Goal: Transaction & Acquisition: Purchase product/service

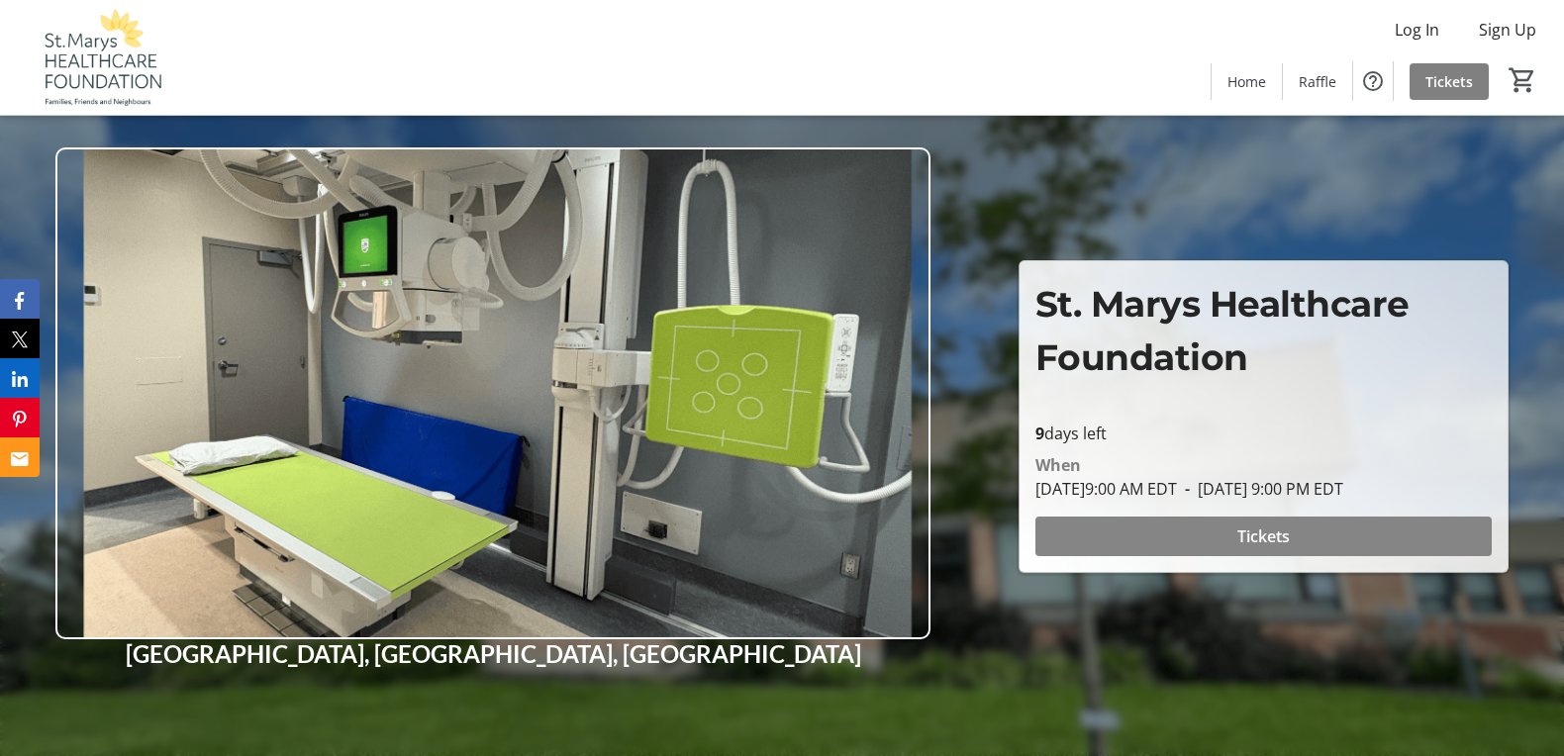
click at [1277, 533] on span "Tickets" at bounding box center [1263, 537] width 52 height 24
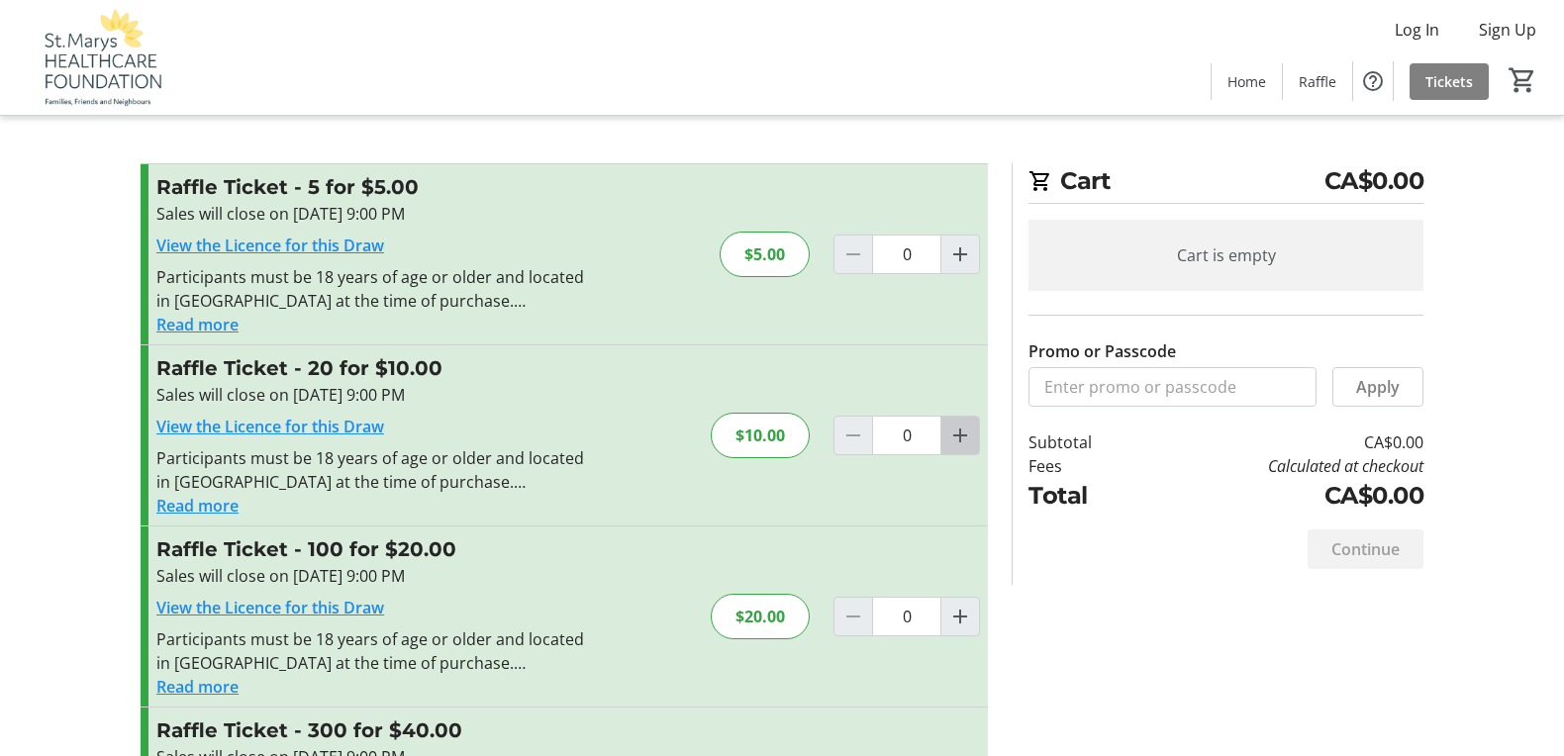
click at [958, 435] on mat-icon "Increment by one" at bounding box center [960, 436] width 24 height 24
type input "1"
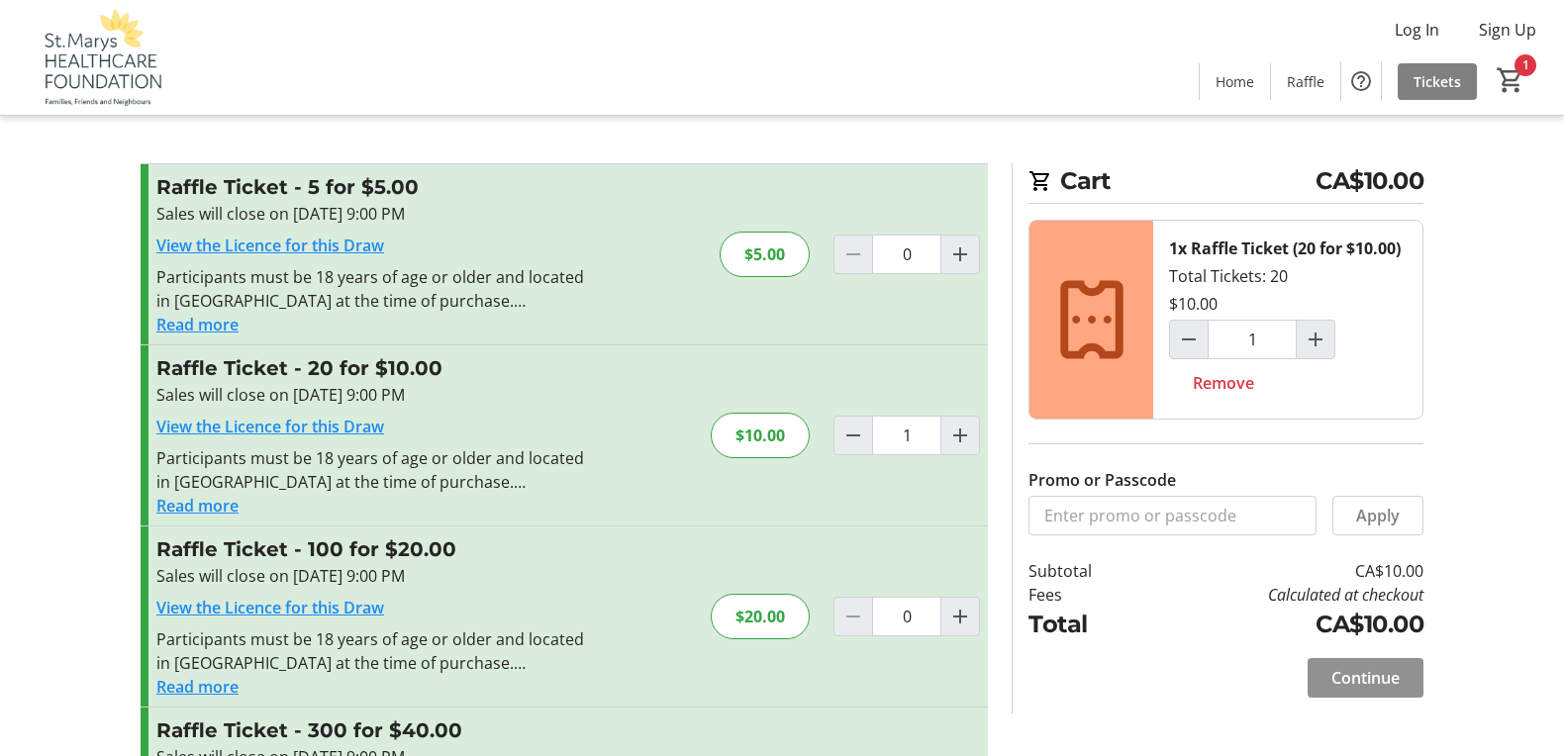
click at [1368, 677] on span "Continue" at bounding box center [1366, 678] width 68 height 24
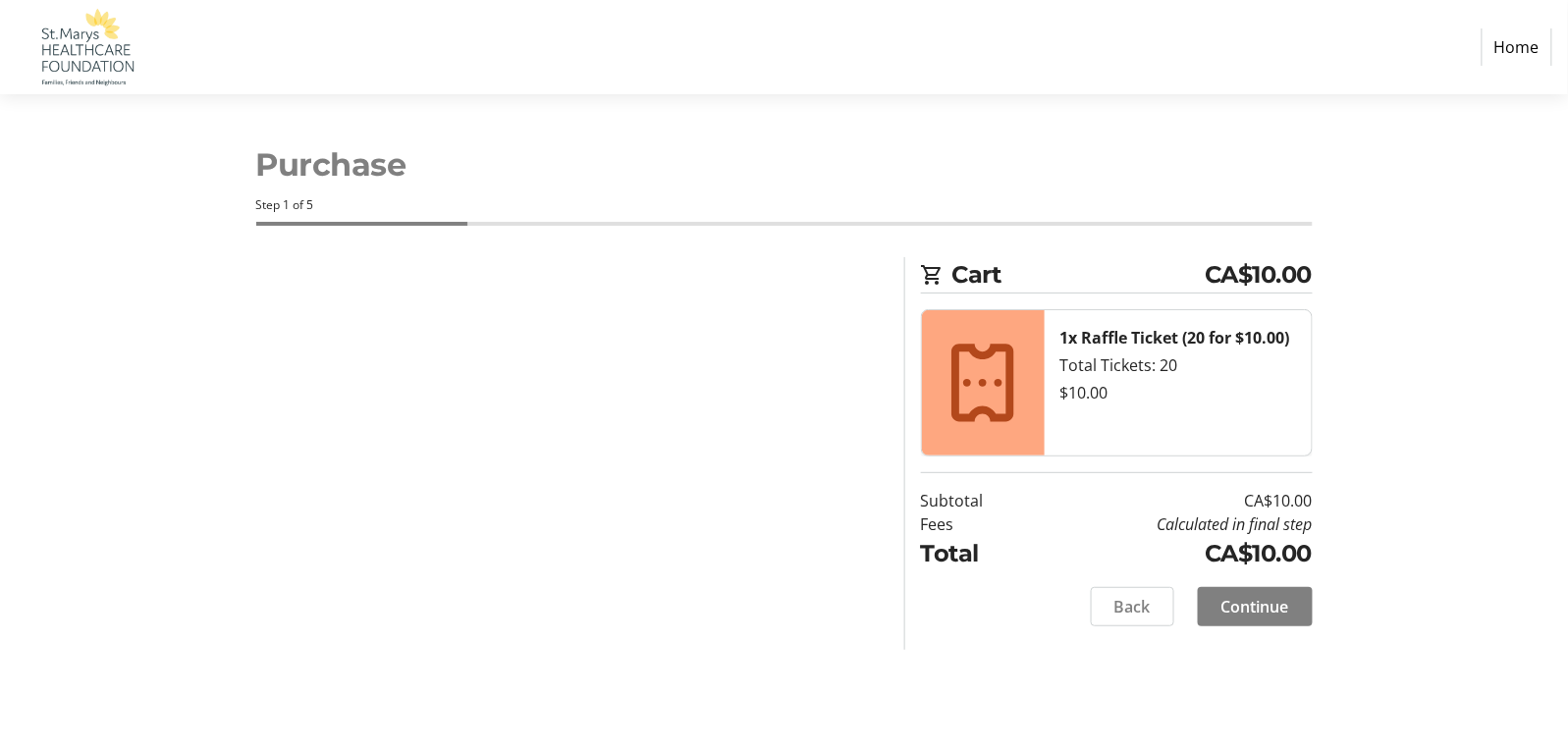
select select "CA"
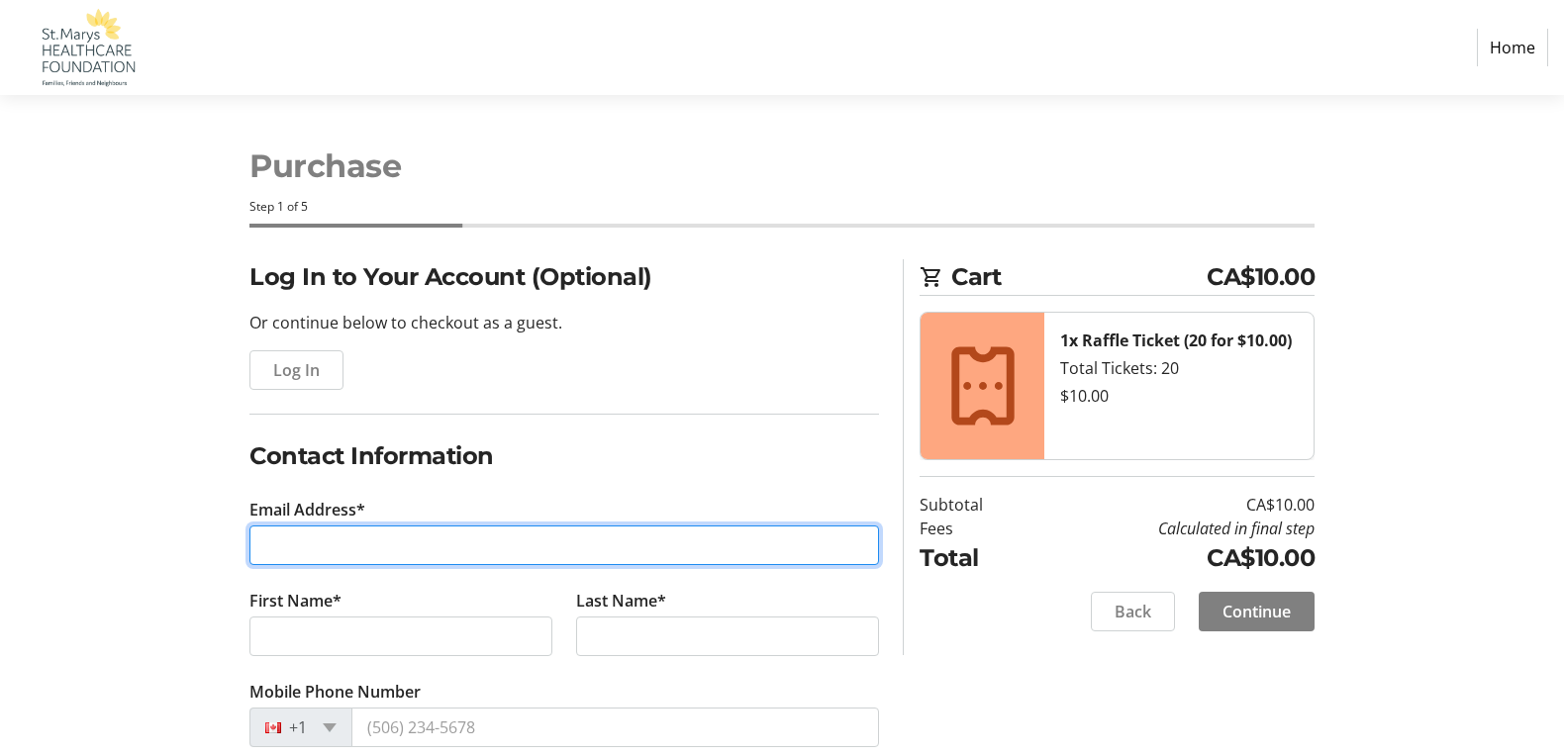
click at [483, 553] on input "Email Address*" at bounding box center [564, 546] width 630 height 40
type input "[EMAIL_ADDRESS][DOMAIN_NAME]"
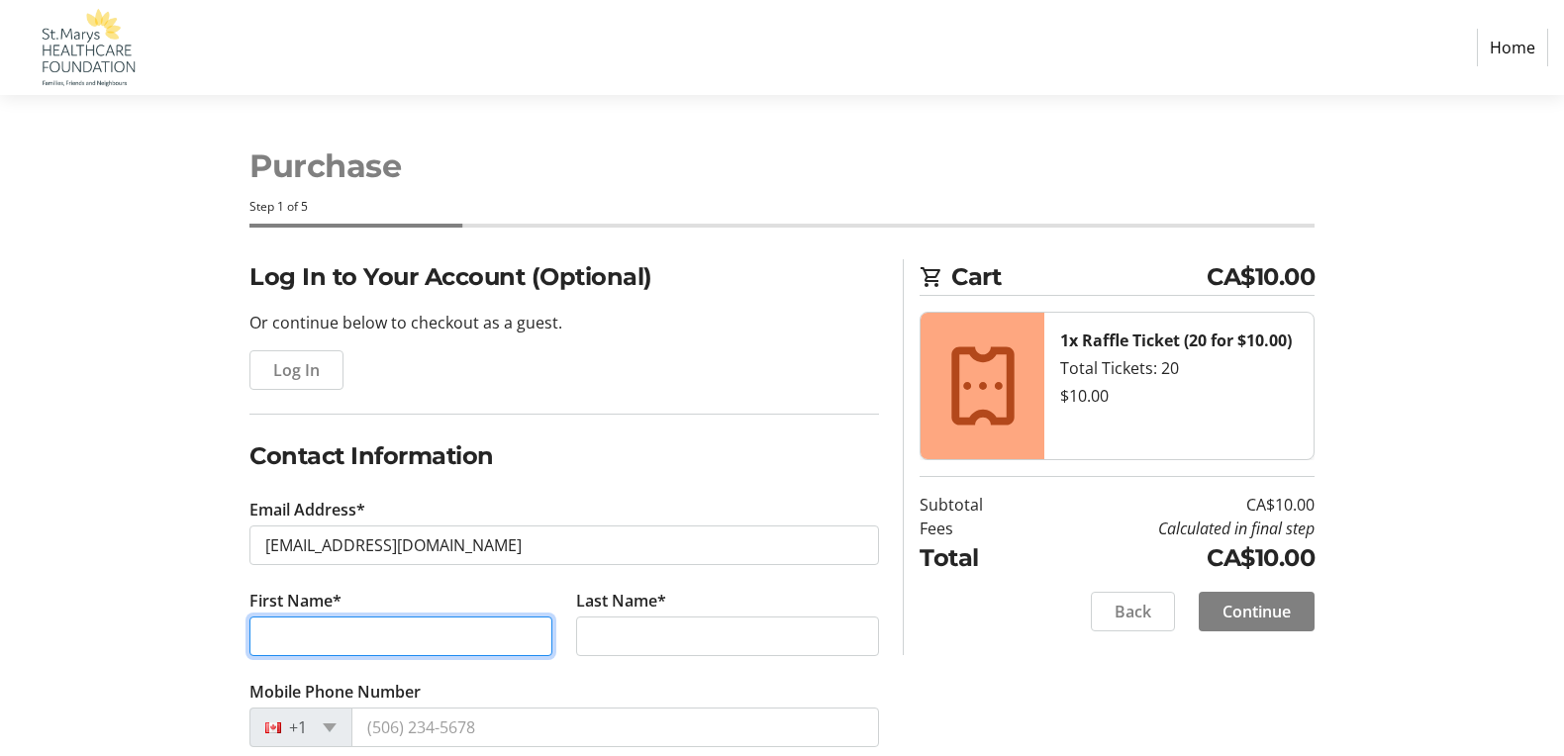
type input "[PERSON_NAME]"
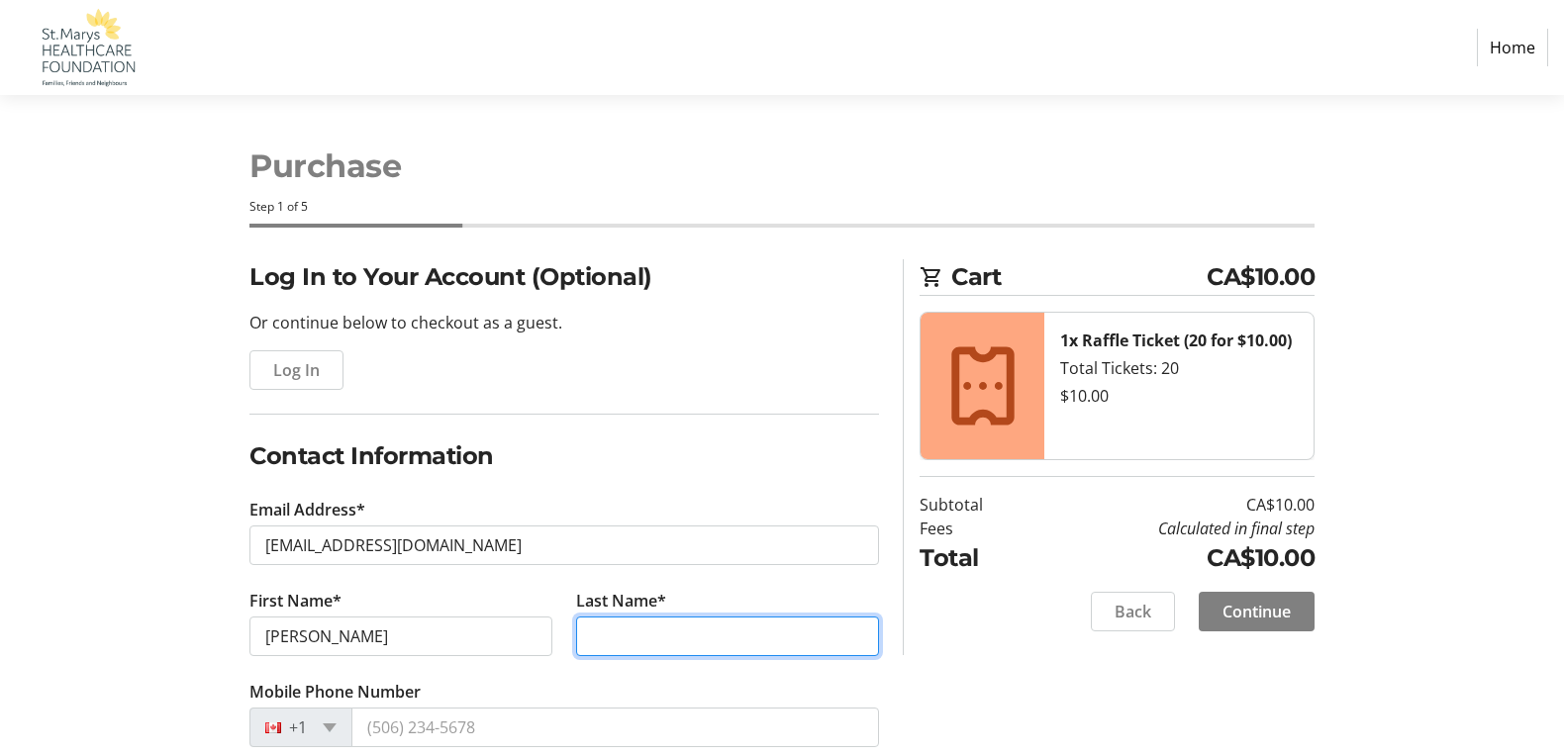
type input "near"
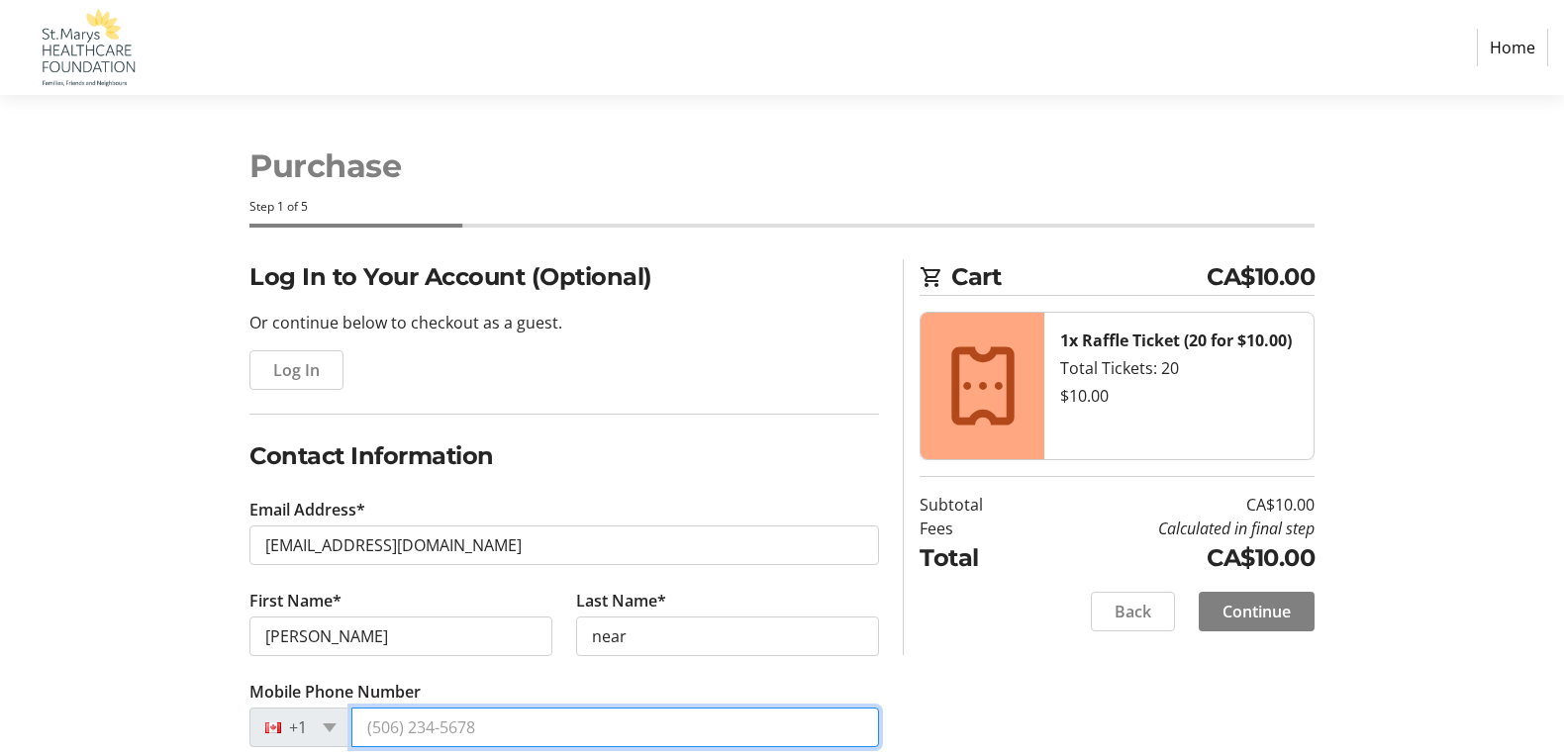
type input "[PHONE_NUMBER]"
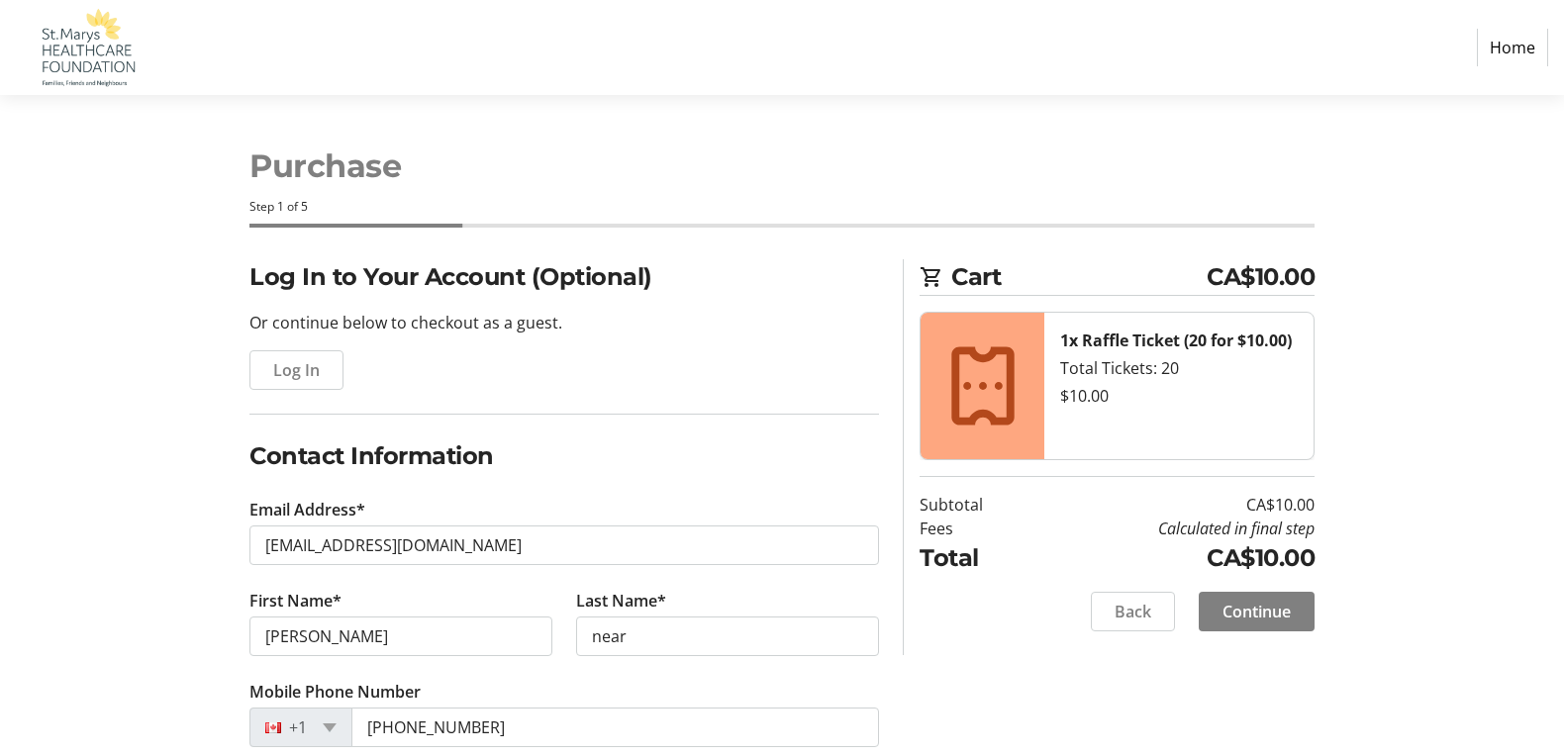
type input "21 railway st."
type input "[STREET_ADDRESS]"
type input "[PERSON_NAME]"
select select "ON"
type input "N0G 2R0"
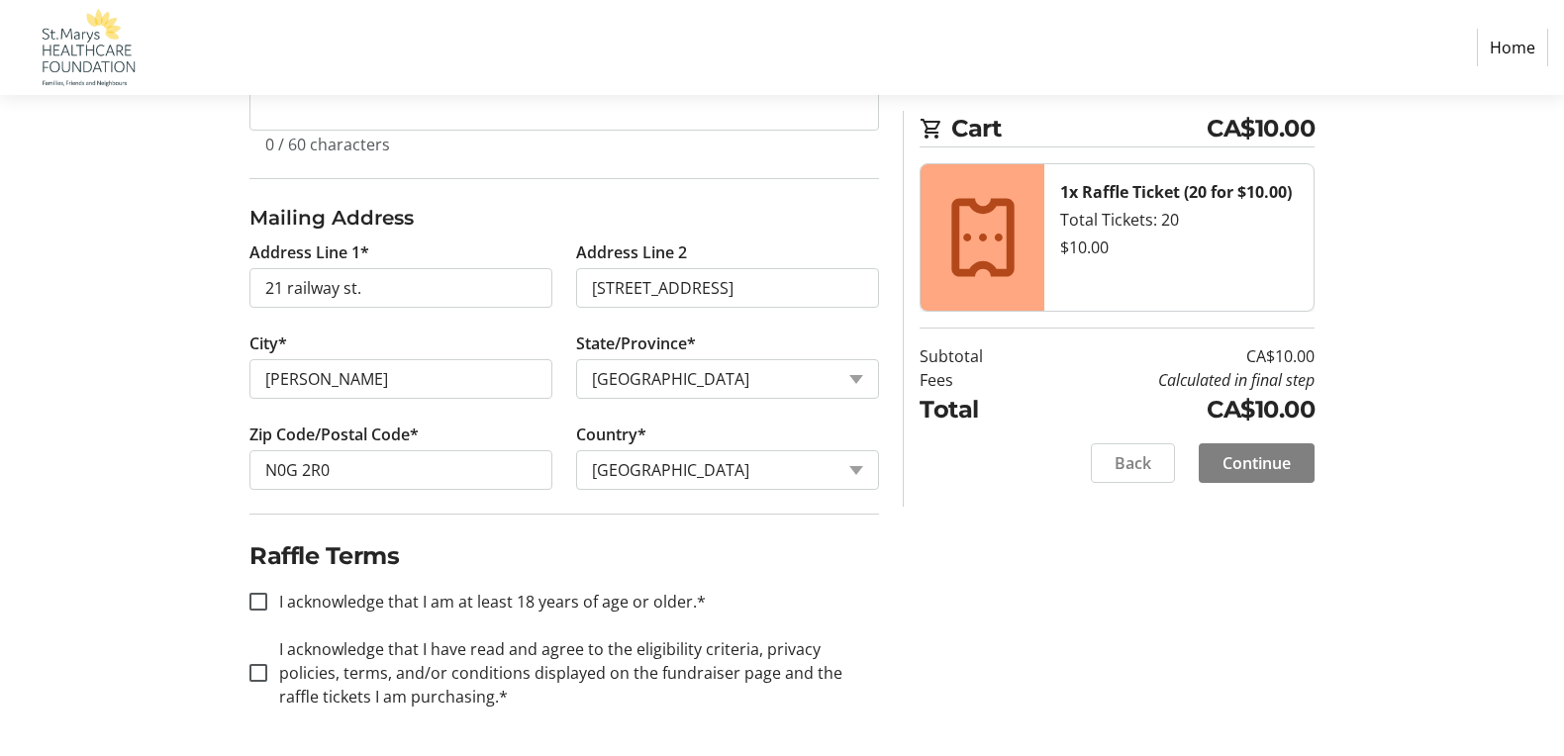
scroll to position [709, 0]
click at [262, 602] on input "I acknowledge that I am at least 18 years of age or older.*" at bounding box center [258, 602] width 18 height 18
checkbox input "true"
click at [258, 671] on input "I acknowledge that I have read and agree to the eligibility criteria, privacy p…" at bounding box center [258, 673] width 18 height 18
checkbox input "true"
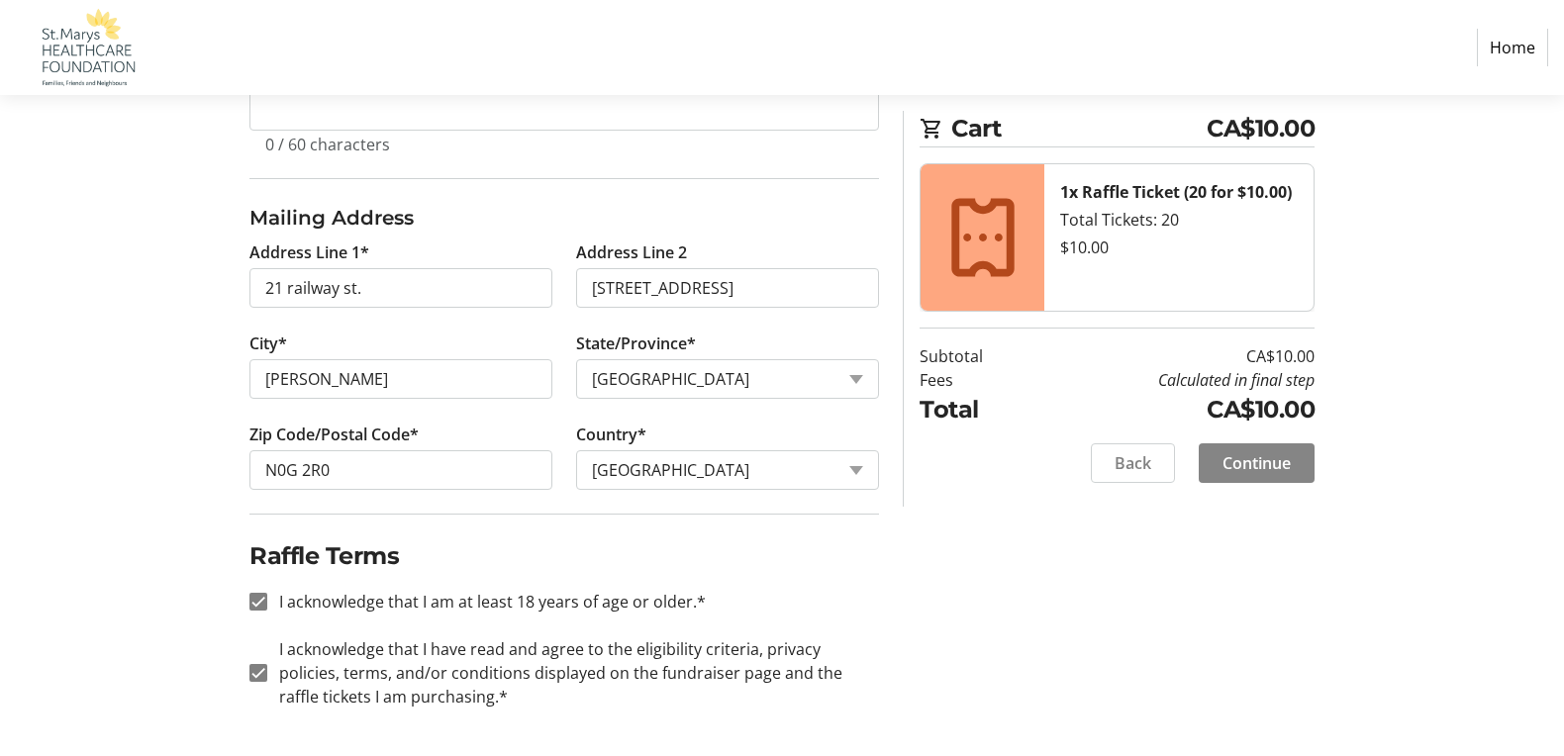
click at [1256, 472] on span "Continue" at bounding box center [1257, 463] width 68 height 24
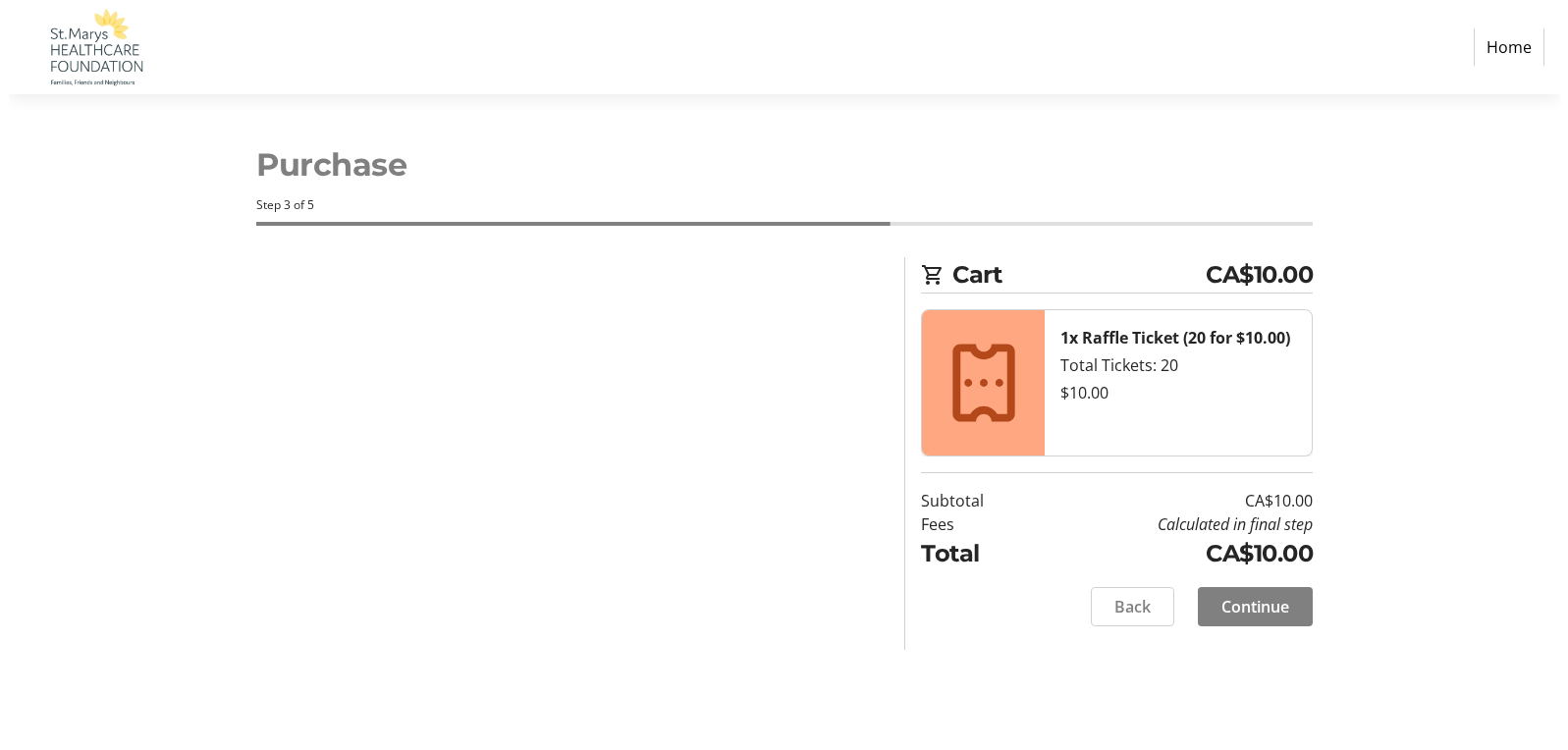
scroll to position [0, 0]
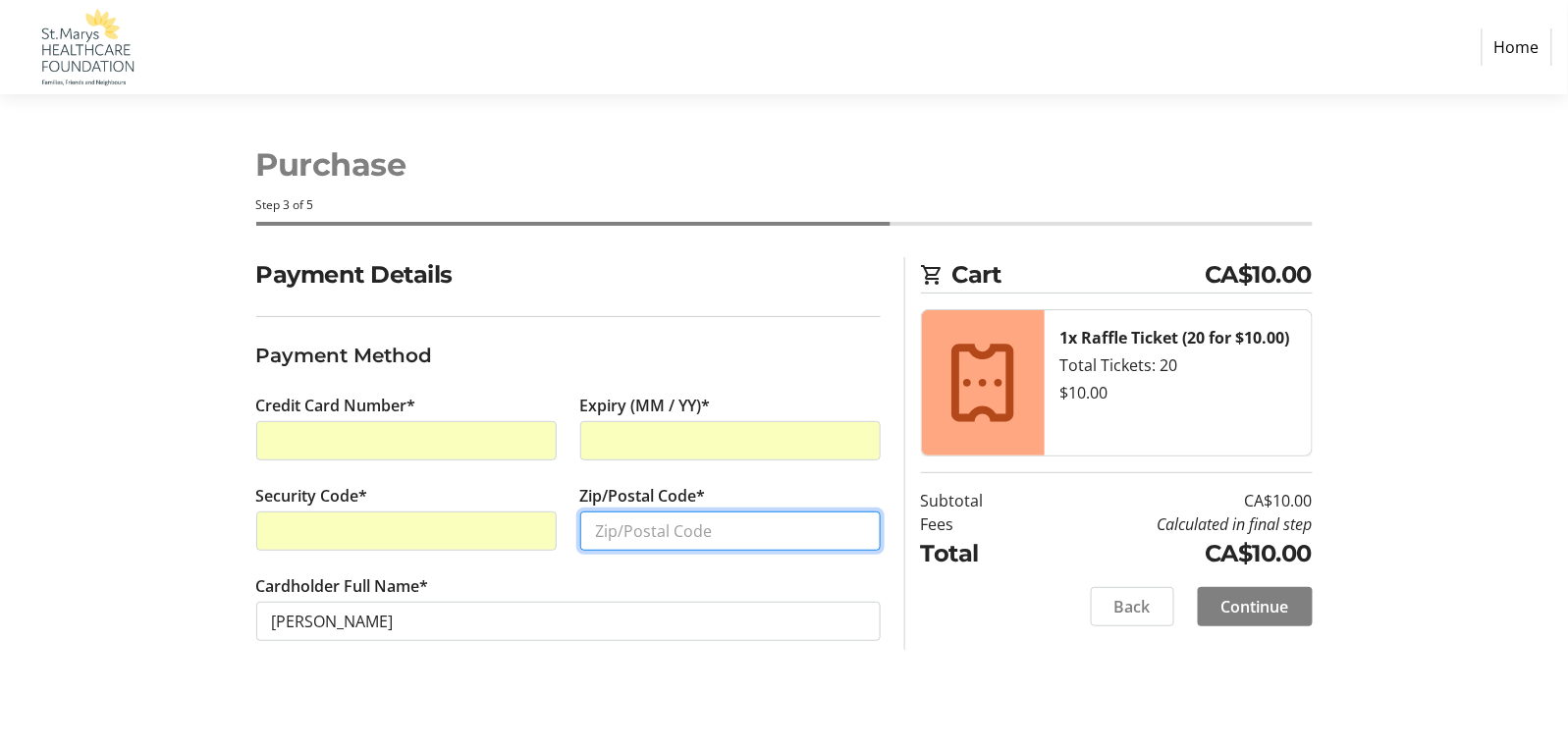
click at [744, 529] on input "Zip/Postal Code*" at bounding box center [730, 532] width 301 height 40
type input "N0G 2R0"
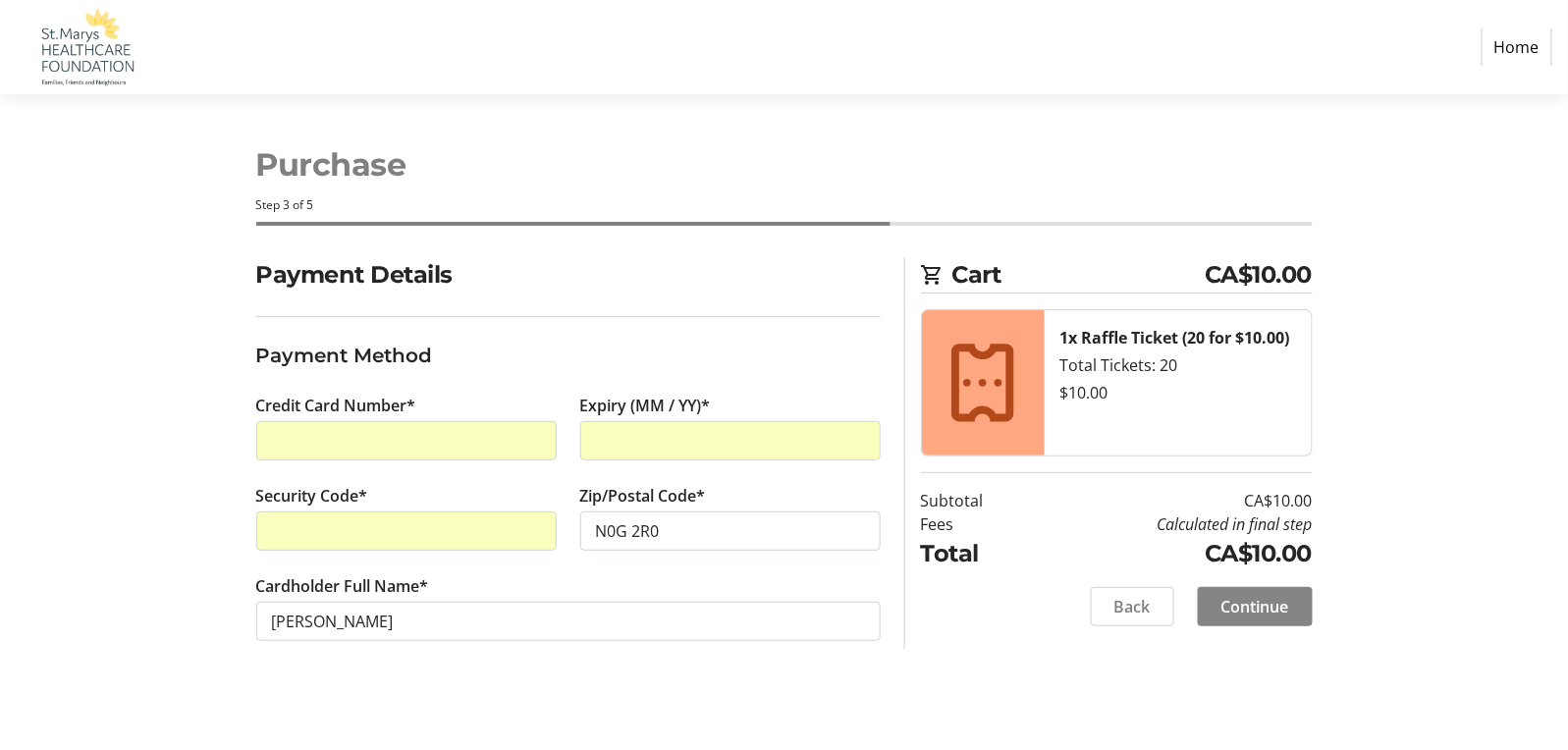
click at [1267, 608] on span "Continue" at bounding box center [1256, 607] width 67 height 24
